Goal: Information Seeking & Learning: Understand process/instructions

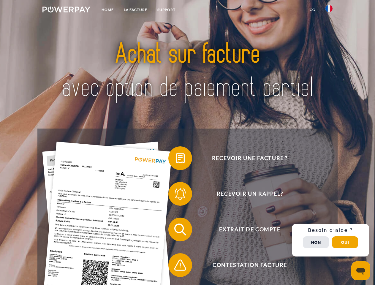
click at [66, 10] on img at bounding box center [66, 10] width 48 height 6
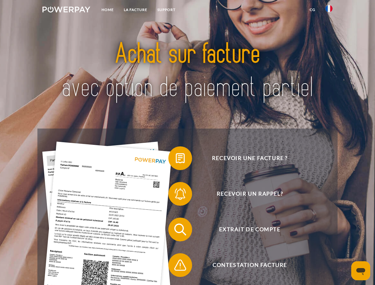
click at [329, 10] on img at bounding box center [329, 8] width 7 height 7
click at [313, 10] on link "CG" at bounding box center [313, 9] width 16 height 11
click at [176, 160] on span at bounding box center [172, 159] width 30 height 30
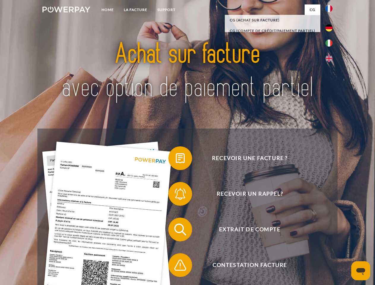
click at [176, 195] on span at bounding box center [172, 194] width 30 height 30
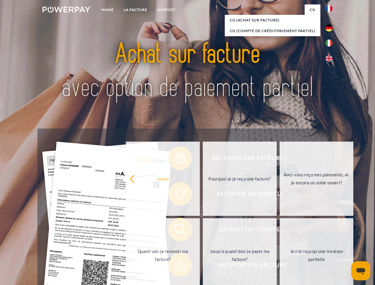
click at [203, 231] on link "Jusqu'à quand dois-je payer ma facture?" at bounding box center [240, 255] width 74 height 74
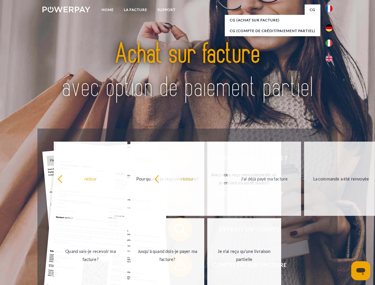
click at [176, 267] on span at bounding box center [172, 265] width 30 height 30
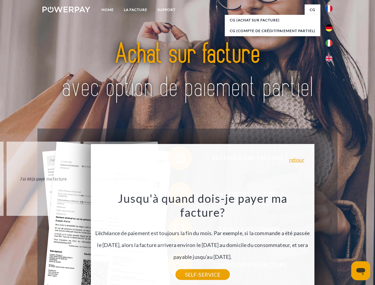
click at [331, 240] on div "Recevoir une facture ? Recevoir un rappel? Extrait de compte retour" at bounding box center [187, 248] width 300 height 238
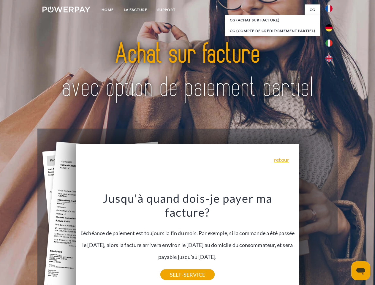
click at [316, 242] on span "Extrait de compte" at bounding box center [250, 230] width 146 height 24
click at [345, 242] on header "Home LA FACTURE Support" at bounding box center [187, 205] width 375 height 410
